Goal: Task Accomplishment & Management: Use online tool/utility

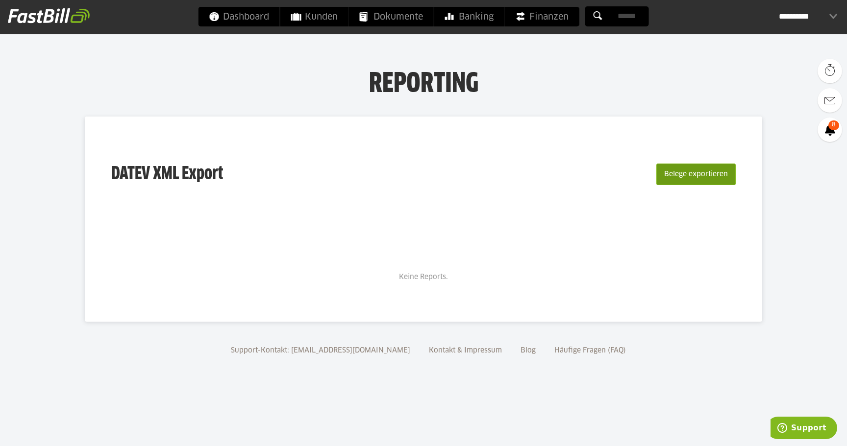
click at [698, 170] on button "Belege exportieren" at bounding box center [695, 175] width 79 height 22
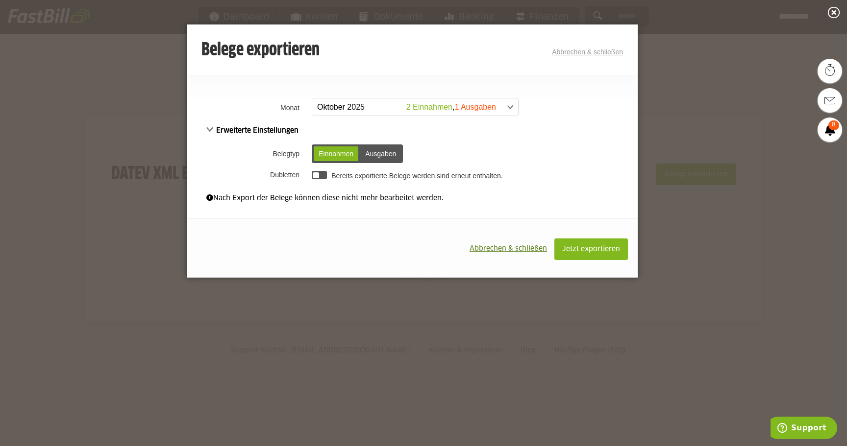
click at [388, 149] on div "Ausgaben" at bounding box center [380, 153] width 41 height 15
click at [326, 152] on div "Einnahmen" at bounding box center [336, 153] width 45 height 15
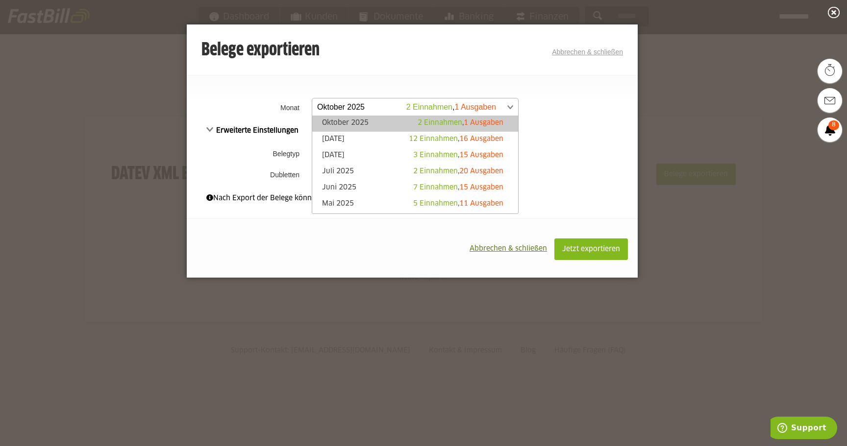
click at [440, 108] on span at bounding box center [410, 107] width 206 height 18
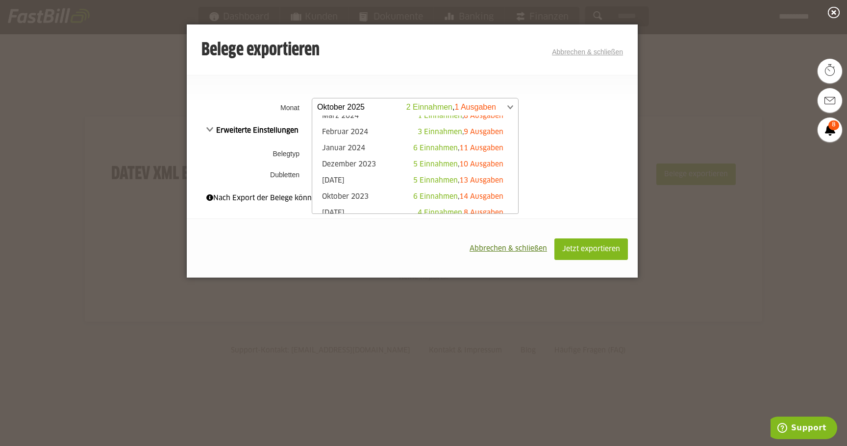
scroll to position [313, 0]
click at [394, 149] on link "Januar 2024 6 Einnahmen , 11 Ausgaben" at bounding box center [415, 150] width 196 height 11
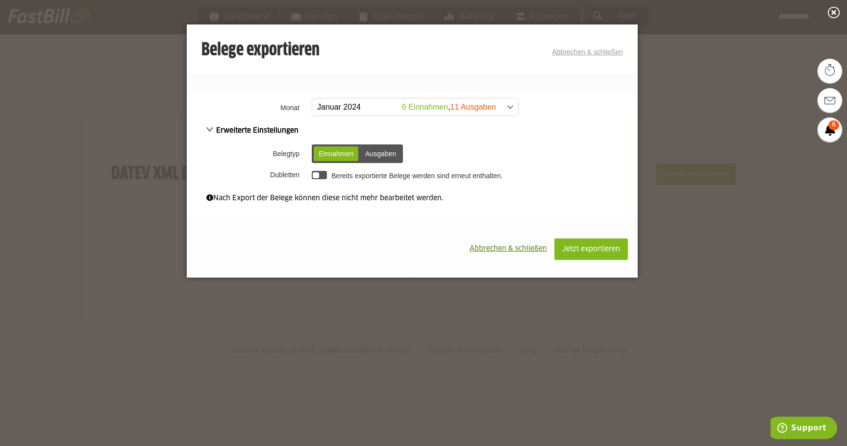
click at [324, 174] on div at bounding box center [319, 175] width 15 height 8
click at [324, 174] on div at bounding box center [322, 175] width 6 height 6
click at [324, 174] on div at bounding box center [319, 175] width 15 height 8
click at [324, 174] on div at bounding box center [322, 175] width 6 height 6
click at [508, 246] on span "Abbrechen & schließen" at bounding box center [507, 248] width 77 height 7
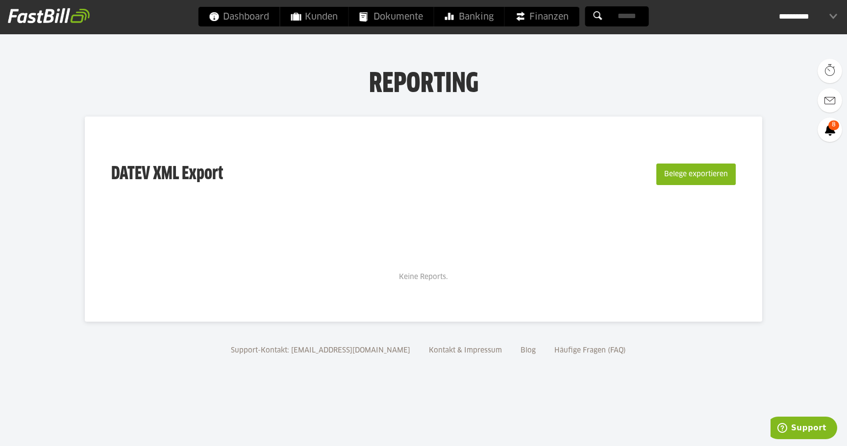
click at [783, 9] on div "**********" at bounding box center [807, 17] width 58 height 20
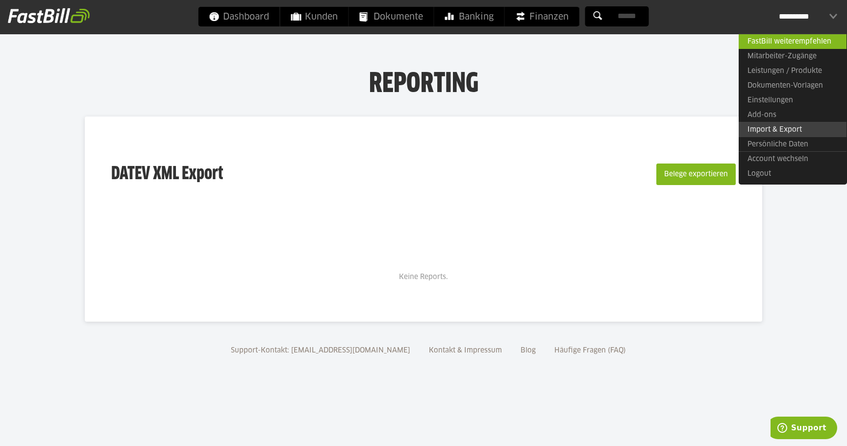
click at [766, 129] on link "Import & Export" at bounding box center [792, 129] width 108 height 15
